Goal: Find contact information: Find contact information

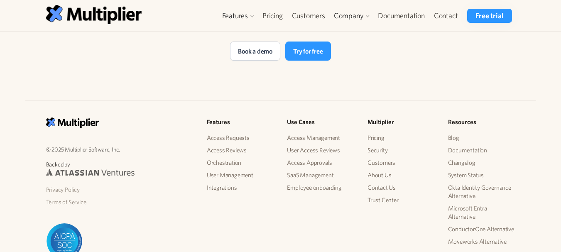
scroll to position [1823, 0]
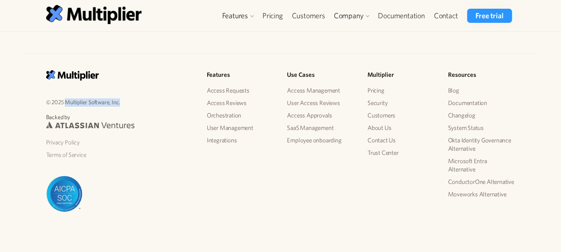
drag, startPoint x: 125, startPoint y: 102, endPoint x: 66, endPoint y: 104, distance: 58.6
click at [66, 104] on p "© 2025 Multiplier Software, Inc." at bounding box center [119, 102] width 147 height 10
copy p "Multiplier Software, Inc."
click at [394, 139] on link "Contact Us" at bounding box center [401, 140] width 67 height 12
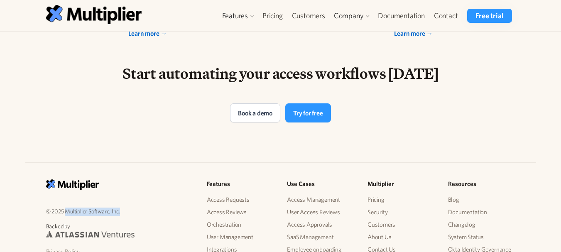
scroll to position [1698, 0]
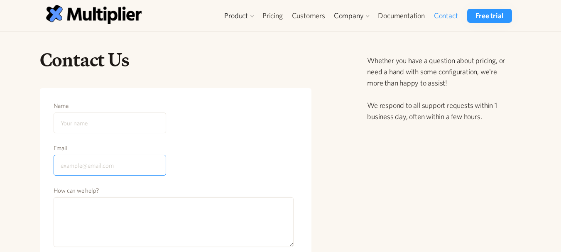
click at [132, 162] on input "Email" at bounding box center [110, 165] width 113 height 21
click at [343, 130] on div "Contact Us Name Email How can we help? Send Message Your request has been submi…" at bounding box center [277, 197] width 489 height 299
click at [438, 14] on link "Contact" at bounding box center [445, 16] width 33 height 14
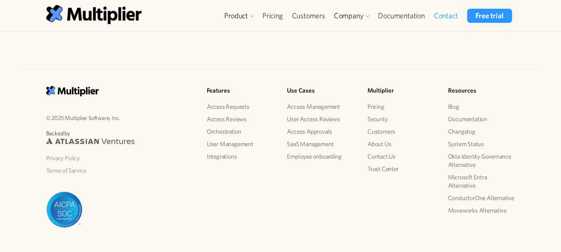
scroll to position [321, 0]
